Goal: Task Accomplishment & Management: Use online tool/utility

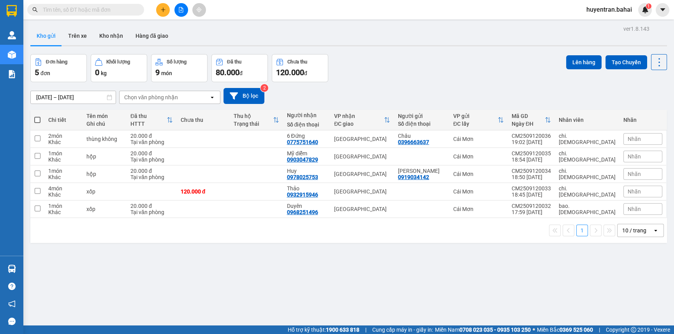
click at [35, 115] on th at bounding box center [37, 120] width 14 height 21
click at [38, 120] on span at bounding box center [37, 120] width 6 height 6
click at [37, 116] on input "checkbox" at bounding box center [37, 116] width 0 height 0
checkbox input "true"
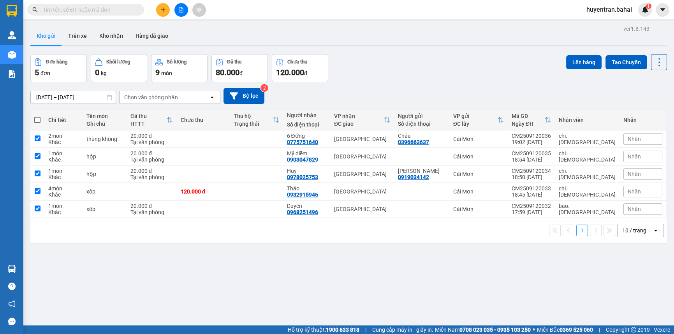
checkbox input "true"
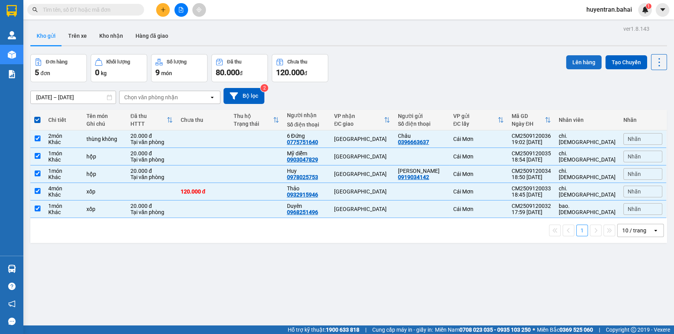
click at [570, 61] on button "Lên hàng" at bounding box center [583, 62] width 35 height 14
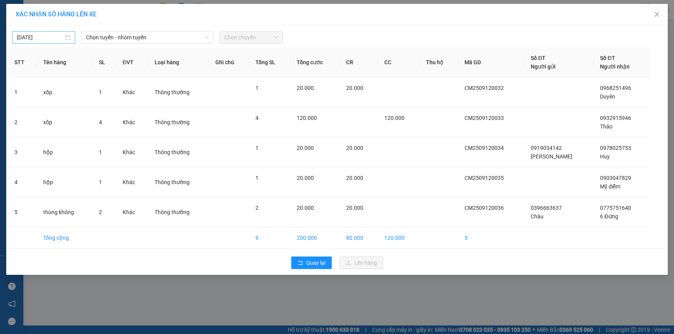
click at [60, 40] on body "Kết quả tìm kiếm ( 0 ) Bộ lọc No Data huyentran.bahai 1 Quản Lý Quản lý khách h…" at bounding box center [337, 167] width 674 height 334
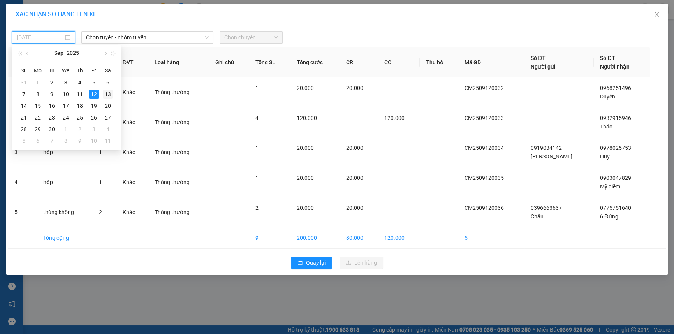
click at [111, 93] on div "13" at bounding box center [107, 94] width 9 height 9
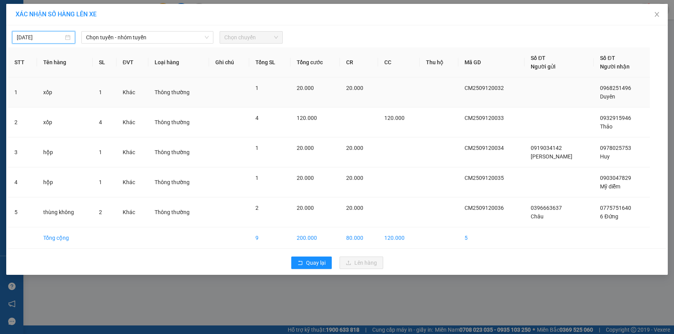
type input "13/09/2025"
click at [130, 36] on span "Chọn tuyến - nhóm tuyến" at bounding box center [147, 38] width 123 height 12
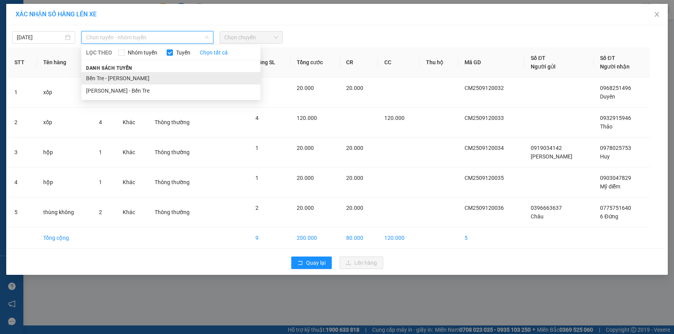
drag, startPoint x: 119, startPoint y: 74, endPoint x: 144, endPoint y: 64, distance: 27.3
click at [119, 75] on li "Bến Tre - Hồ Chí Minh" at bounding box center [170, 78] width 179 height 12
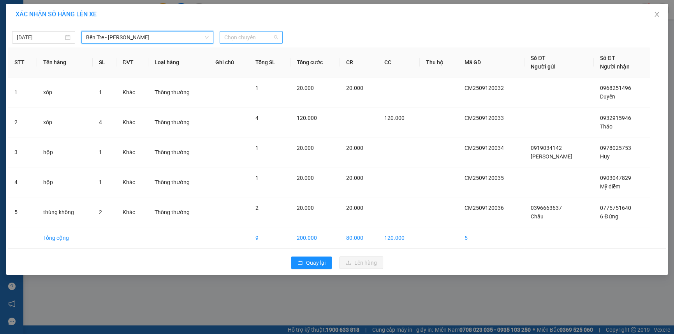
click at [230, 36] on span "Chọn chuyến" at bounding box center [251, 38] width 54 height 12
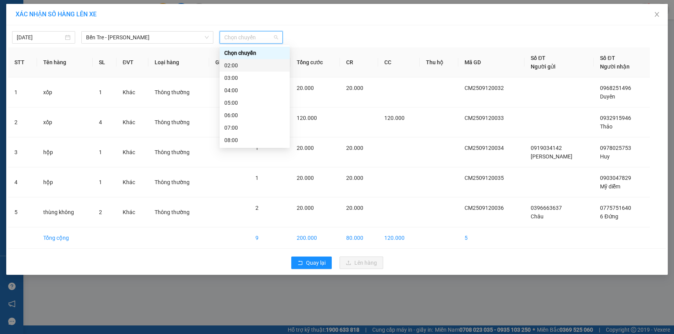
click at [239, 63] on div "02:00" at bounding box center [254, 65] width 61 height 9
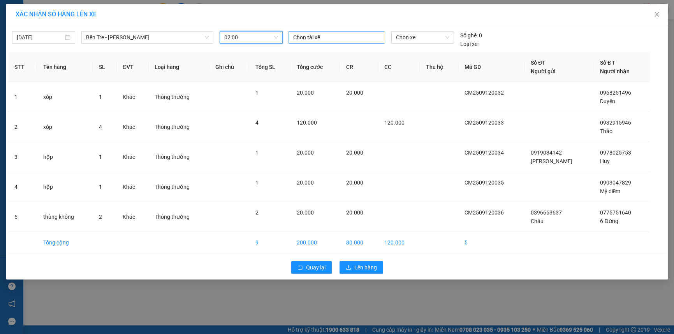
click at [311, 35] on div at bounding box center [336, 37] width 93 height 9
type input "b"
click at [305, 51] on div "Bình" at bounding box center [346, 53] width 107 height 9
click at [414, 41] on span "Chọn xe" at bounding box center [422, 38] width 53 height 12
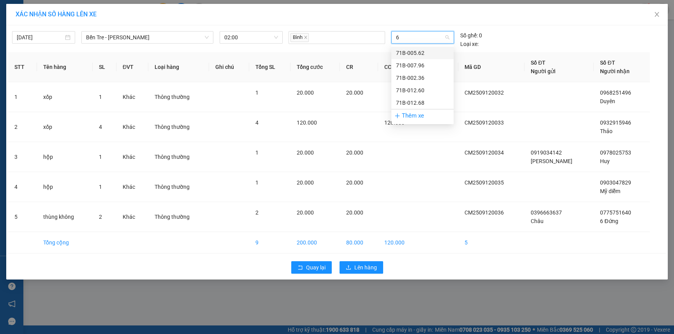
type input "68"
click at [405, 53] on div "71B-012.68" at bounding box center [422, 53] width 53 height 9
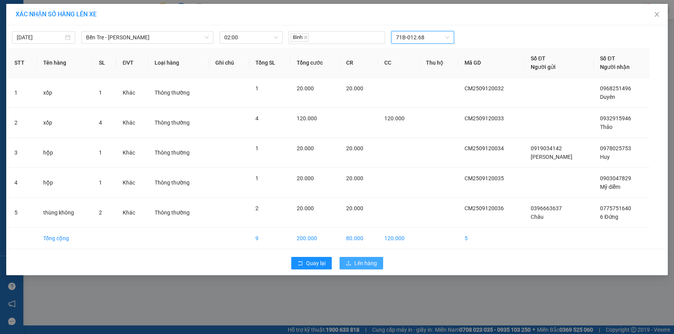
click at [369, 264] on span "Lên hàng" at bounding box center [365, 263] width 23 height 9
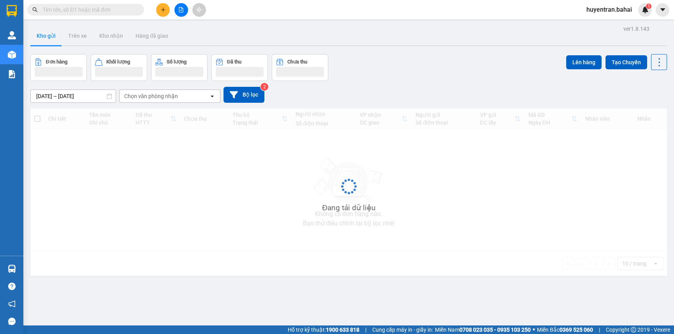
click at [117, 13] on input "text" at bounding box center [89, 9] width 92 height 9
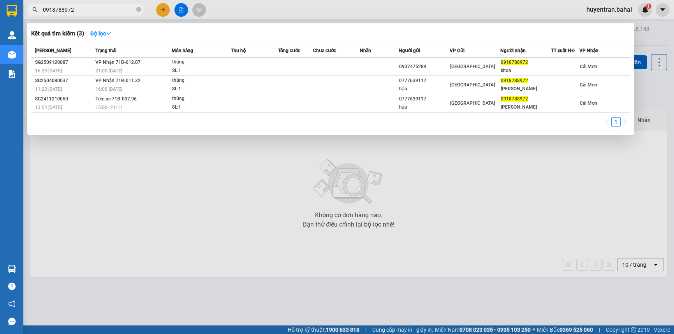
type input "0918788972"
click at [450, 160] on div at bounding box center [337, 167] width 674 height 334
